Goal: Task Accomplishment & Management: Use online tool/utility

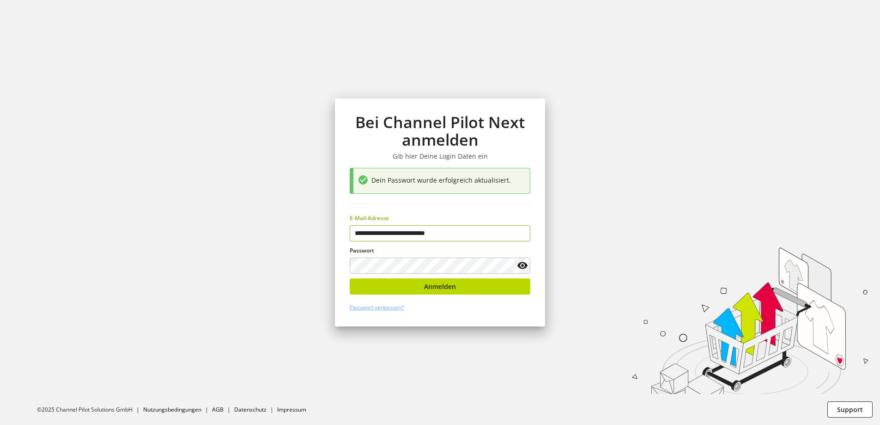
type input "**********"
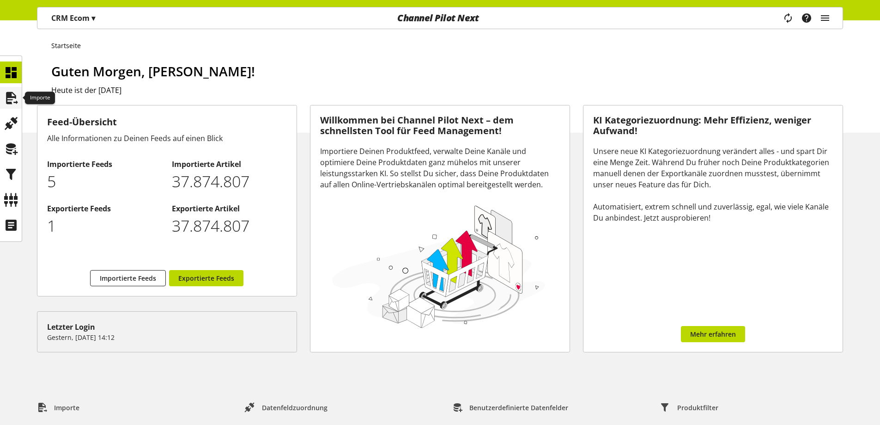
click at [14, 99] on icon at bounding box center [11, 98] width 15 height 18
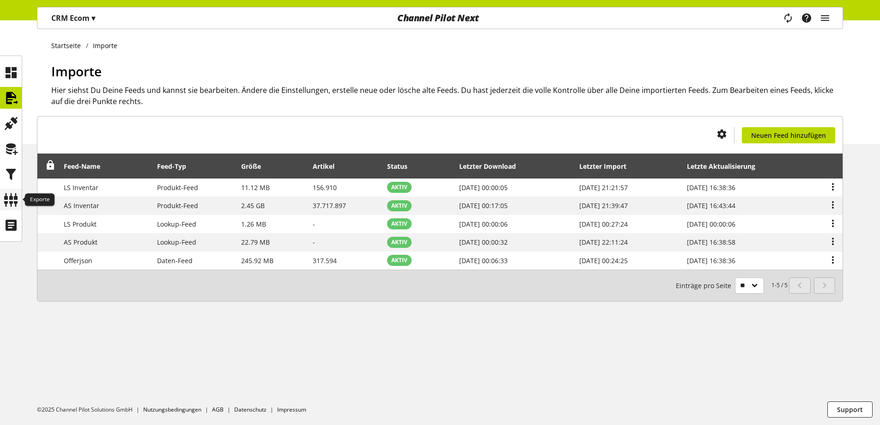
click at [17, 205] on icon at bounding box center [11, 199] width 15 height 18
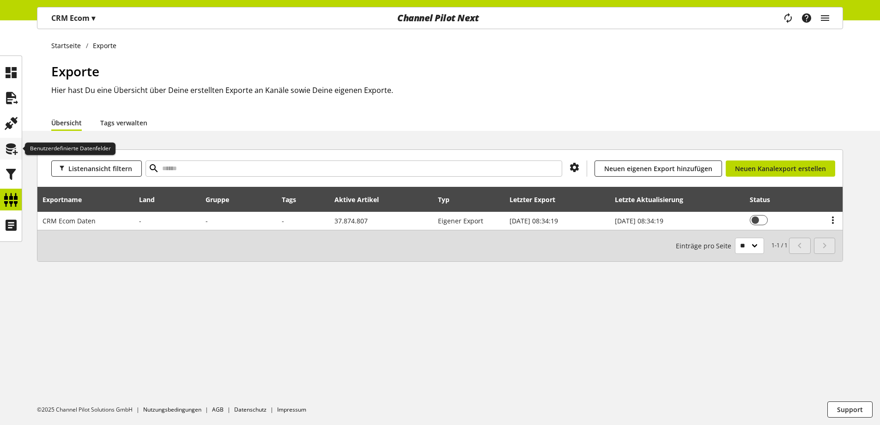
click at [4, 151] on icon at bounding box center [11, 149] width 15 height 18
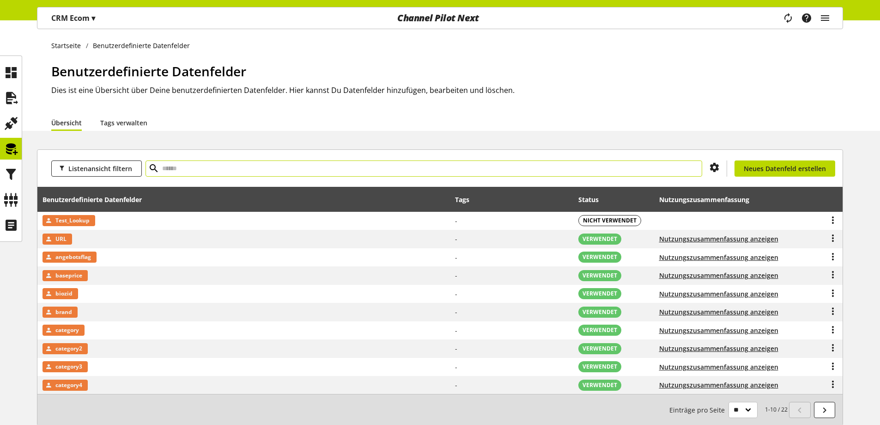
click at [199, 167] on input "text" at bounding box center [424, 168] width 557 height 16
type input "****"
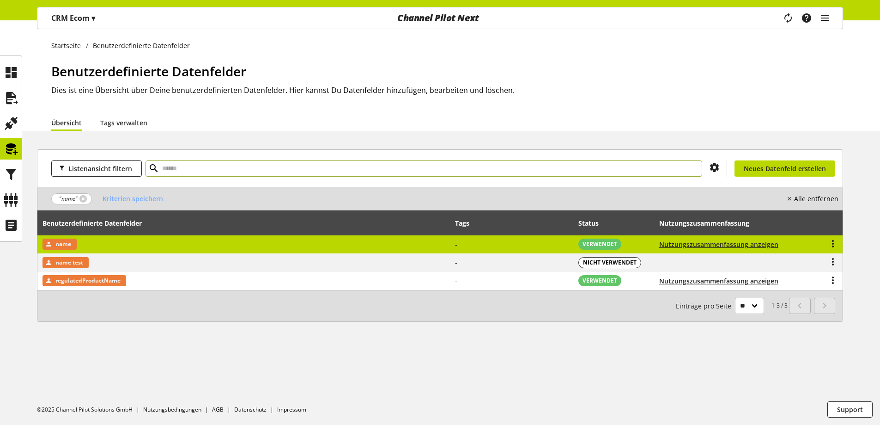
click at [127, 237] on td "name" at bounding box center [243, 244] width 413 height 18
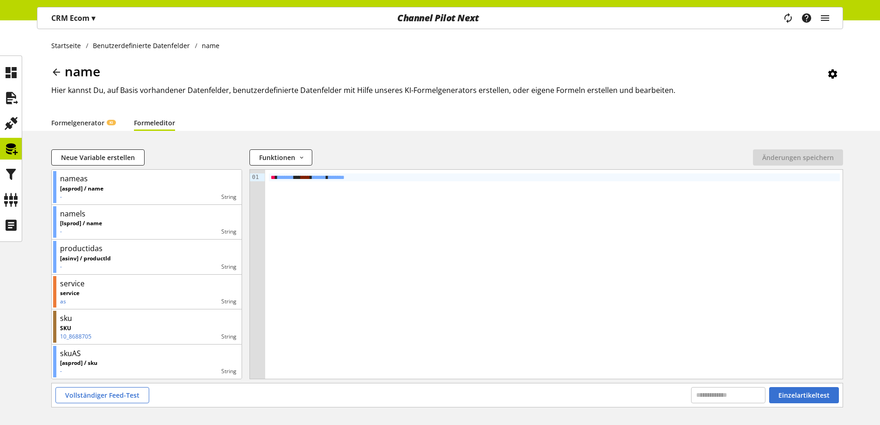
scroll to position [36, 0]
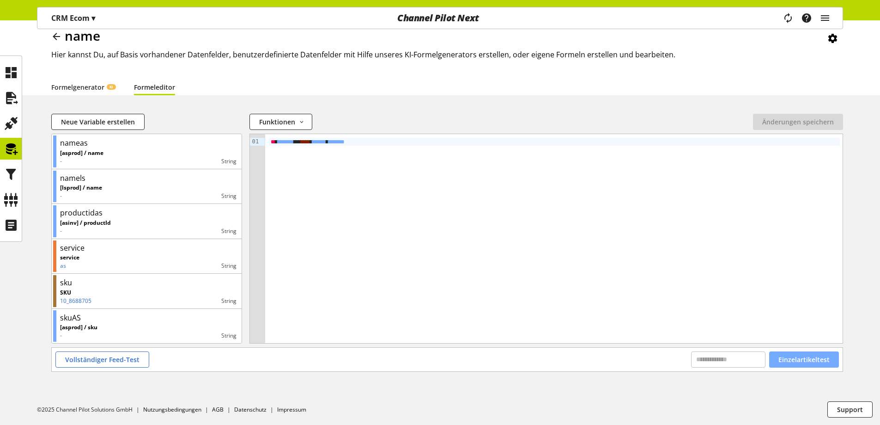
click at [798, 359] on span "Einzelartikeltest" at bounding box center [804, 359] width 51 height 10
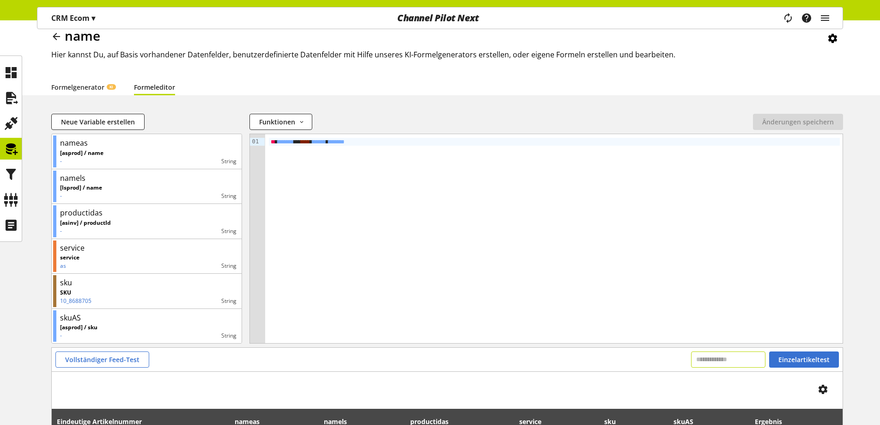
click at [719, 361] on input "text" at bounding box center [728, 359] width 74 height 16
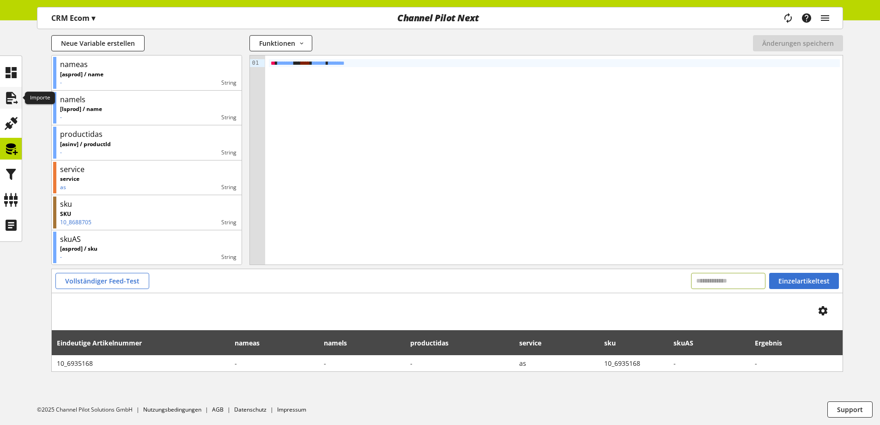
click at [16, 93] on icon at bounding box center [11, 98] width 15 height 18
